Goal: Find specific page/section: Find specific page/section

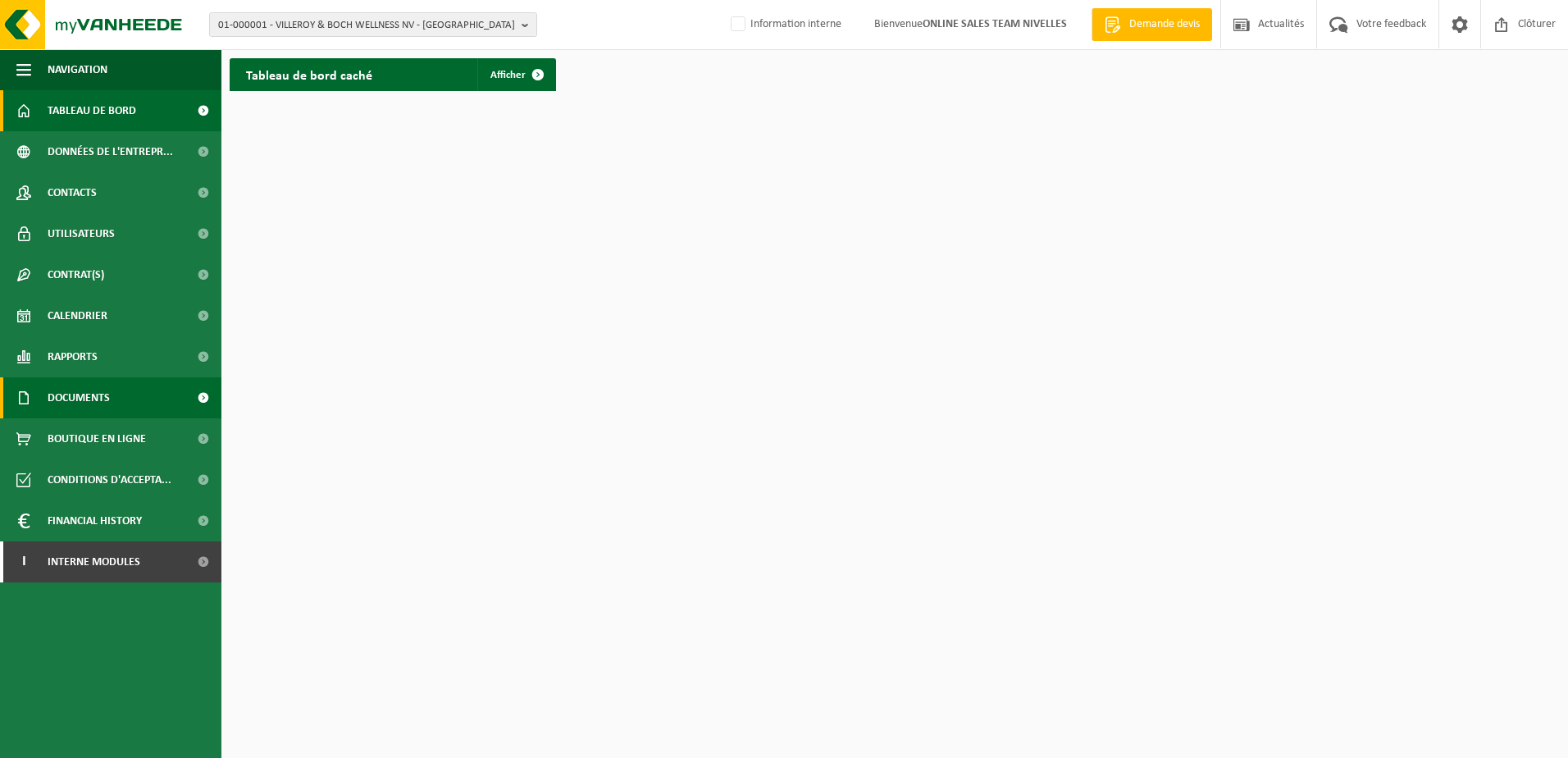
click at [111, 386] on link "Documents" at bounding box center [111, 398] width 222 height 41
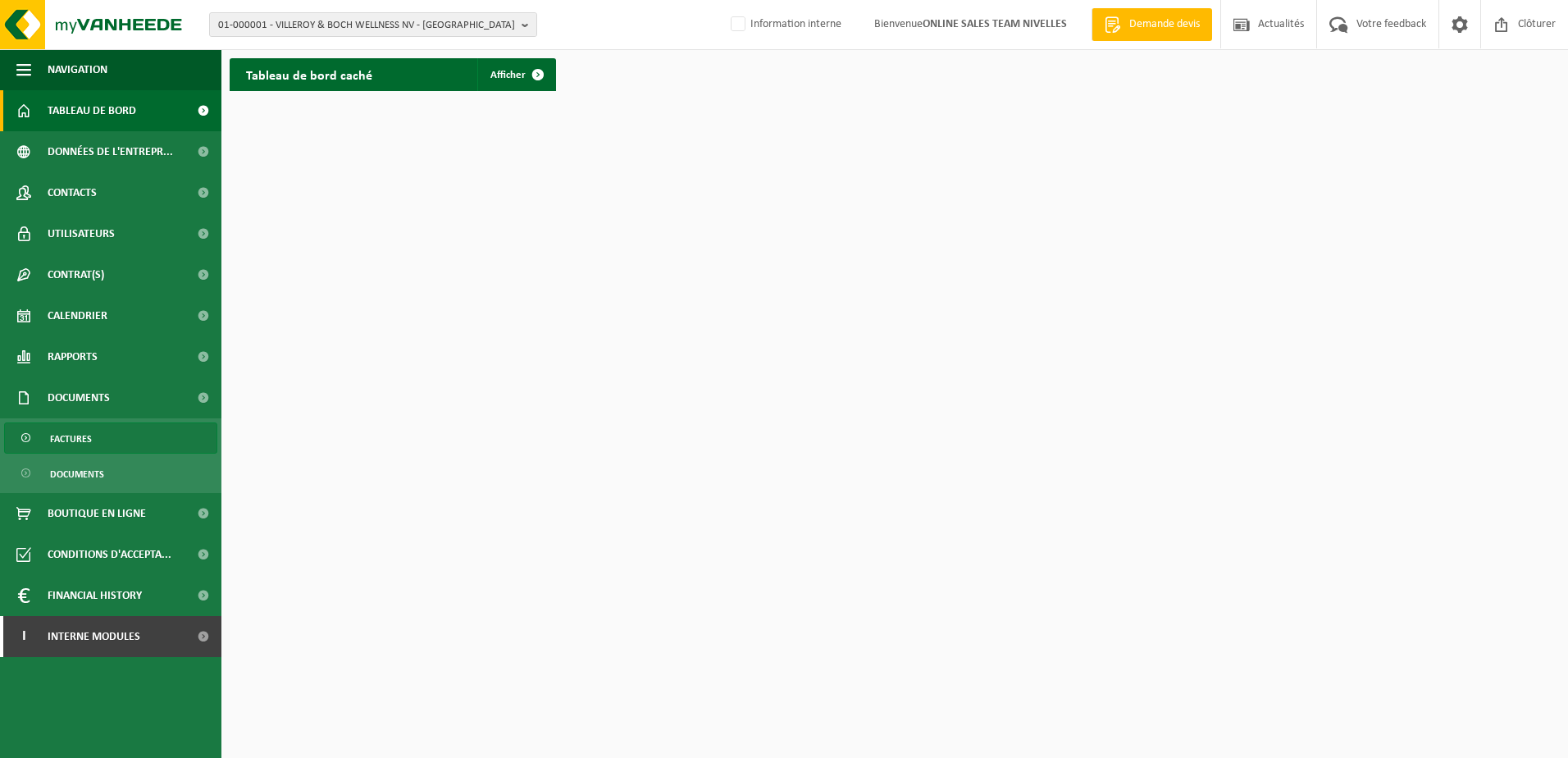
click at [136, 438] on link "Factures" at bounding box center [111, 438] width 213 height 32
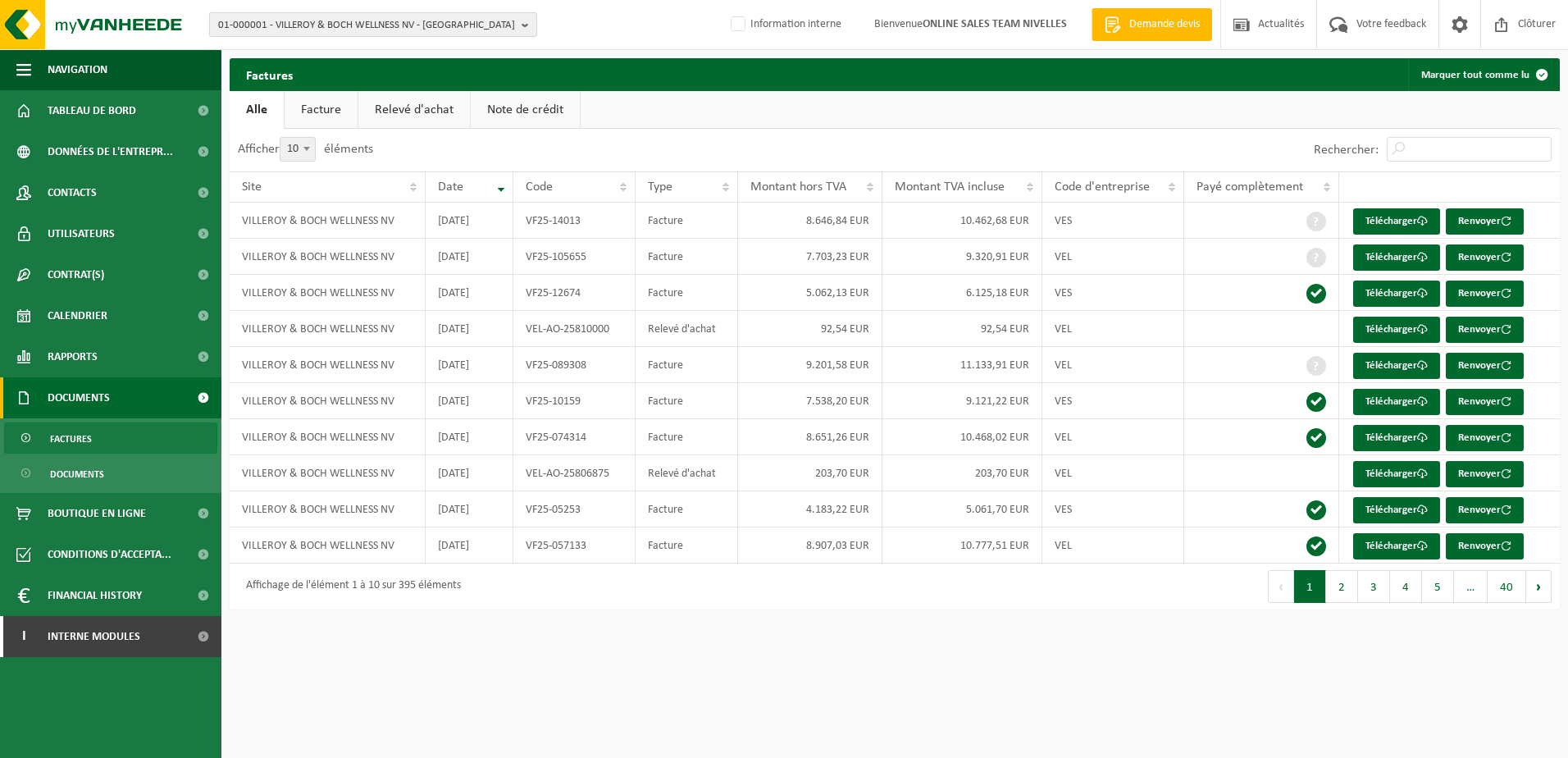
click at [528, 31] on b "button" at bounding box center [528, 24] width 15 height 23
click at [392, 51] on input "text" at bounding box center [373, 51] width 320 height 20
paste input "10-953497"
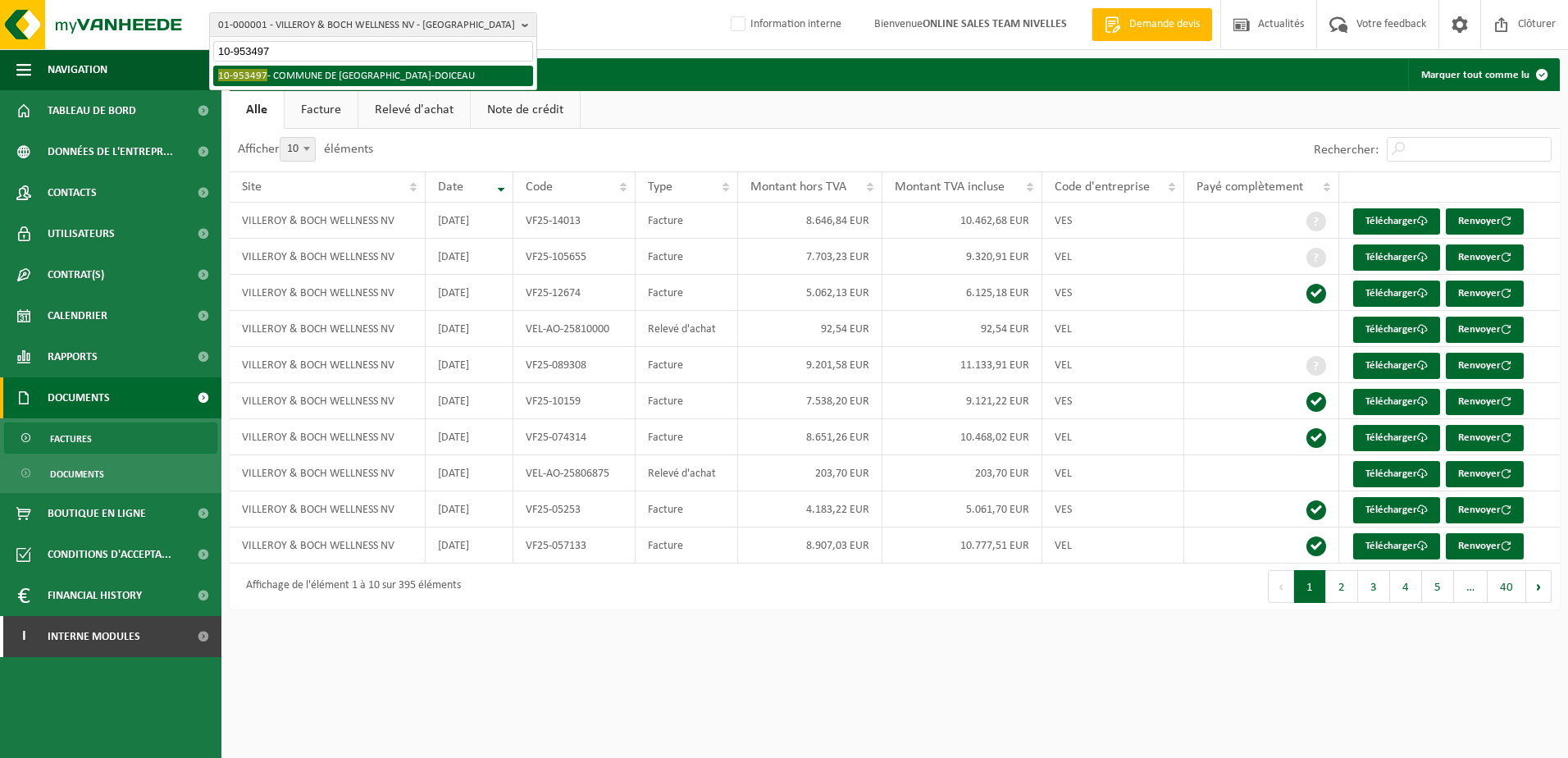
type input "10-953497"
click at [411, 72] on li "10-953497 - COMMUNE DE GREZ-DOICEAU - GREZ-DOICEAU" at bounding box center [373, 76] width 320 height 20
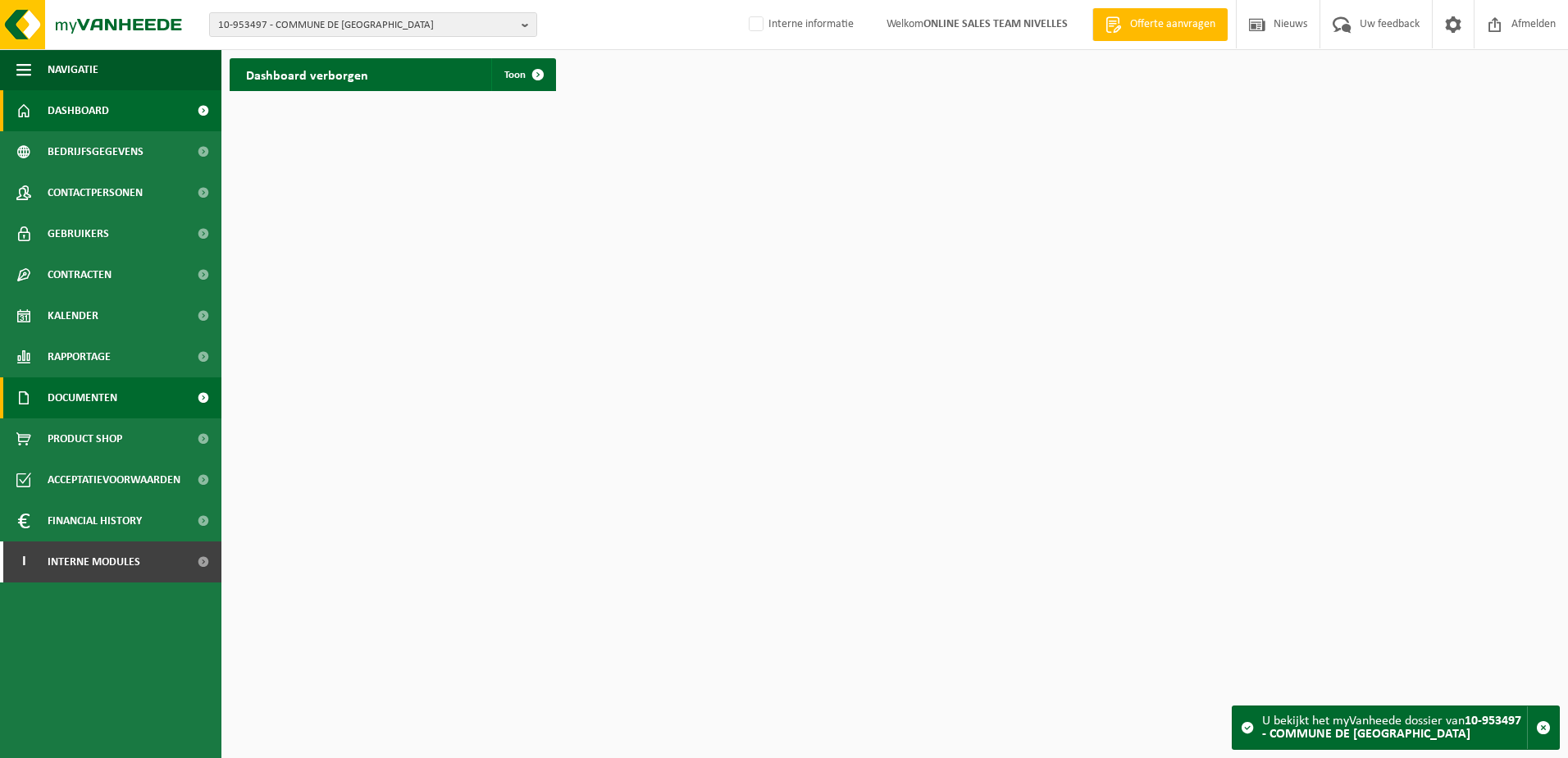
click at [203, 396] on span at bounding box center [202, 398] width 37 height 41
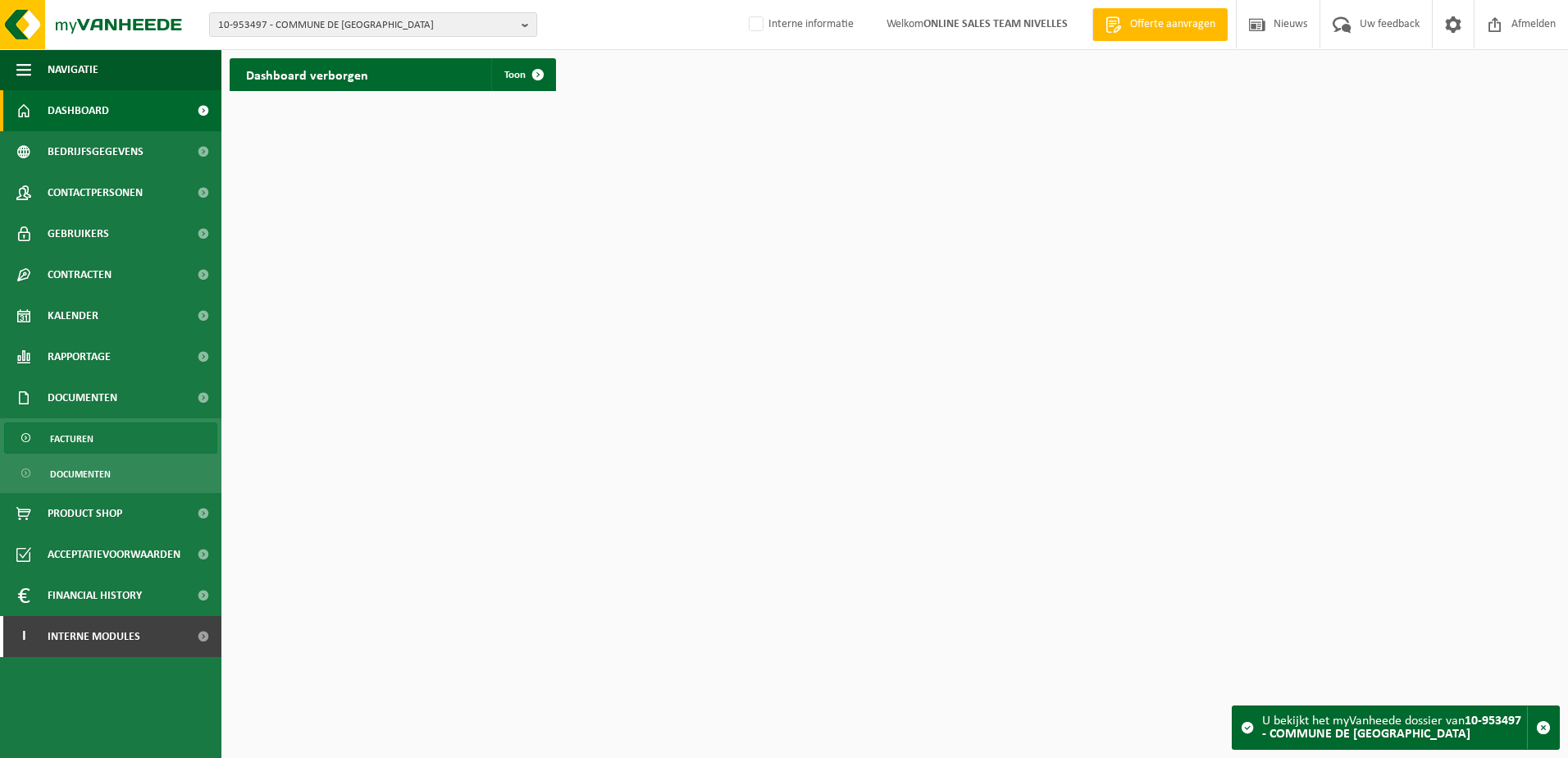
click at [174, 431] on link "Facturen" at bounding box center [111, 438] width 213 height 32
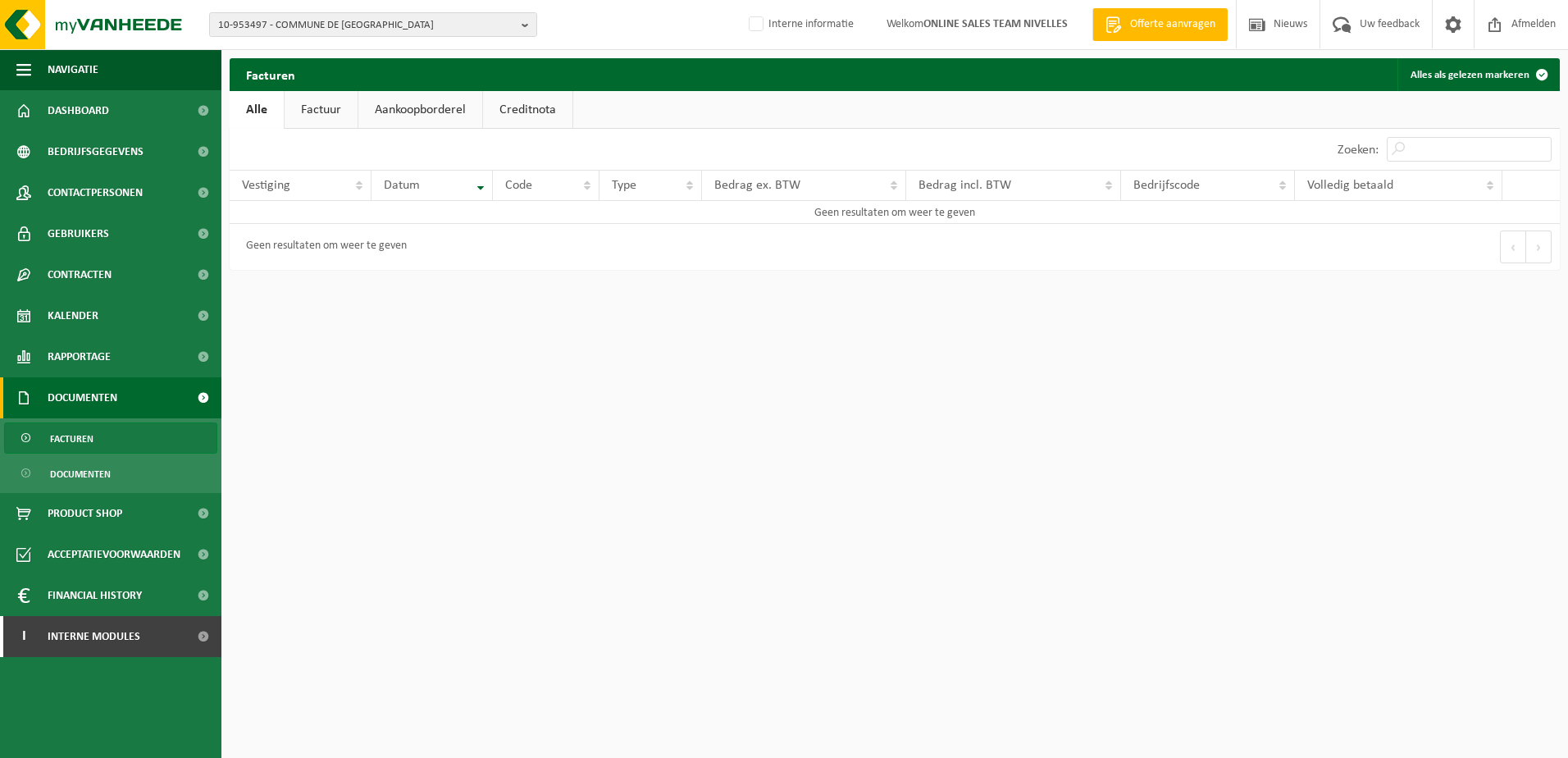
click at [274, 102] on link "Alle" at bounding box center [256, 110] width 54 height 38
